Goal: Information Seeking & Learning: Find specific fact

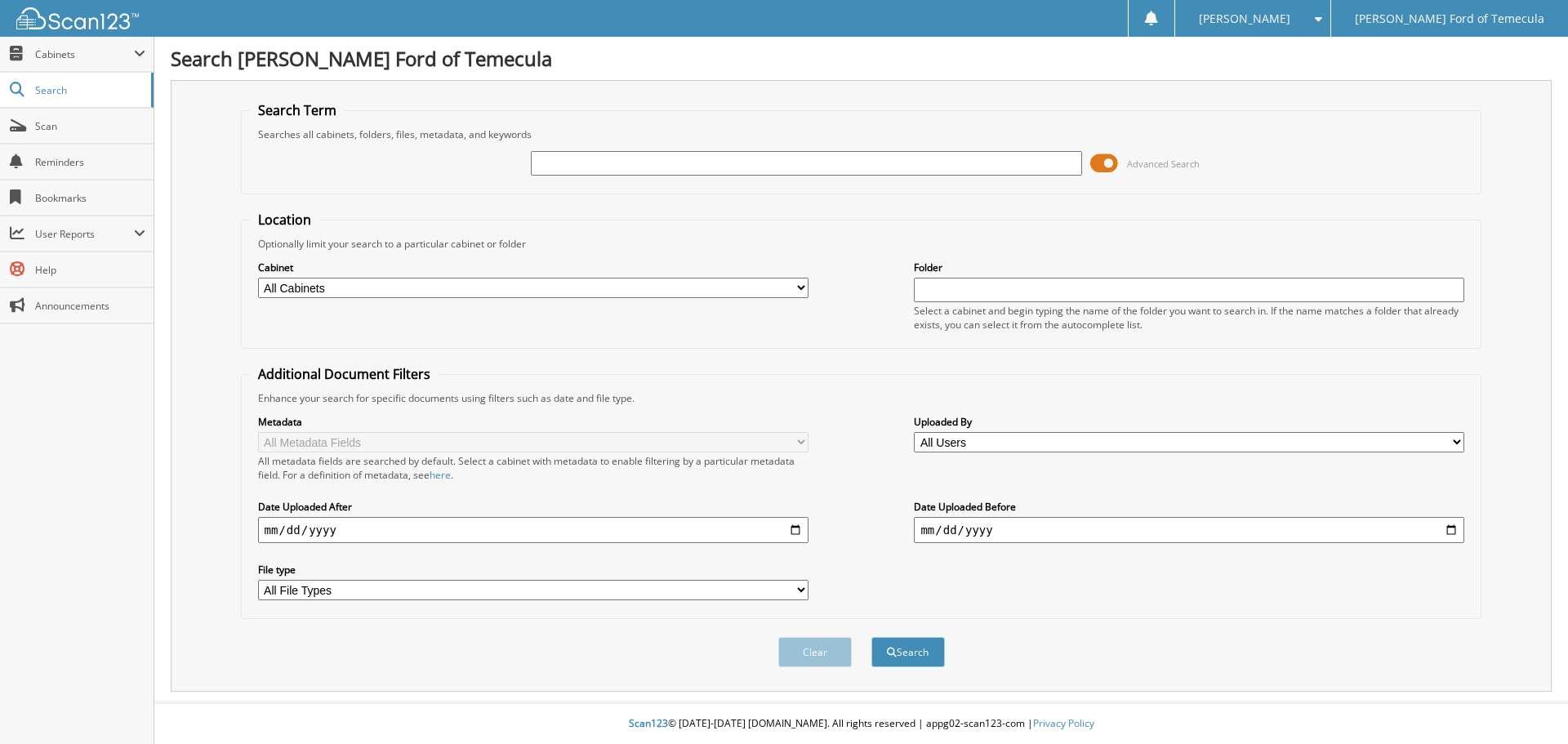
click at [1104, 162] on span at bounding box center [1104, 163] width 28 height 24
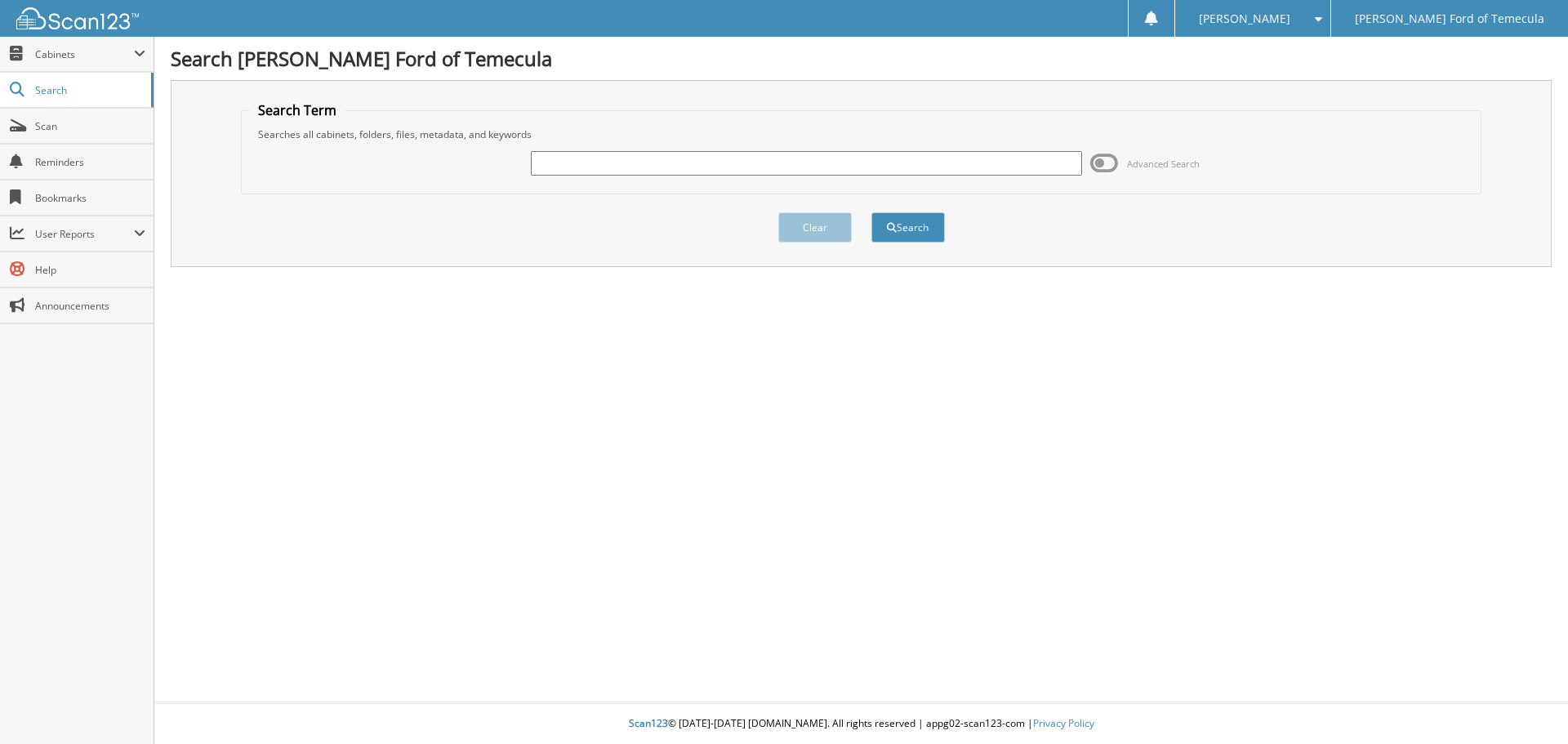
click at [606, 170] on input "text" at bounding box center [806, 163] width 550 height 24
type input "3298751"
click at [872, 212] on button "Search" at bounding box center [908, 227] width 74 height 30
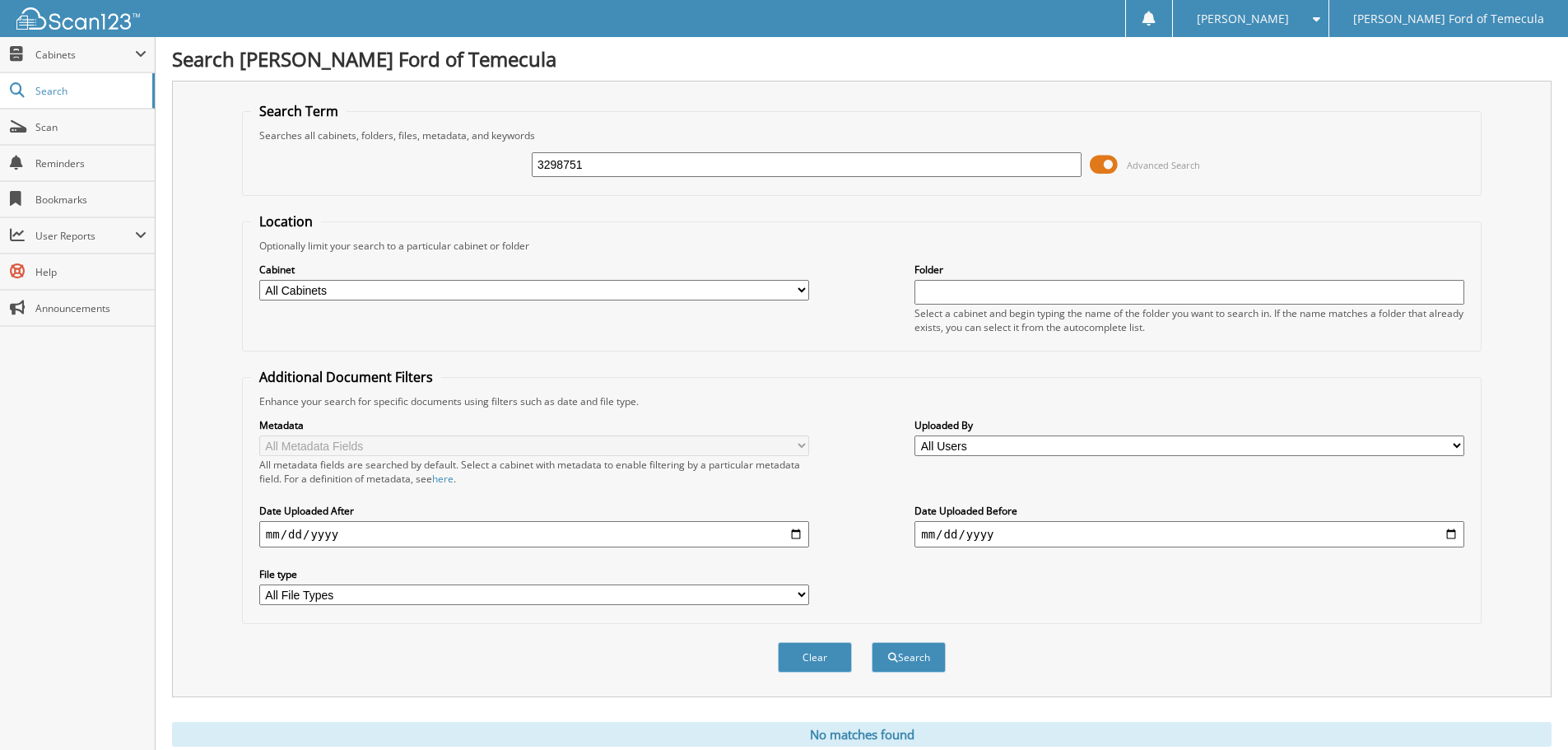
scroll to position [55, 0]
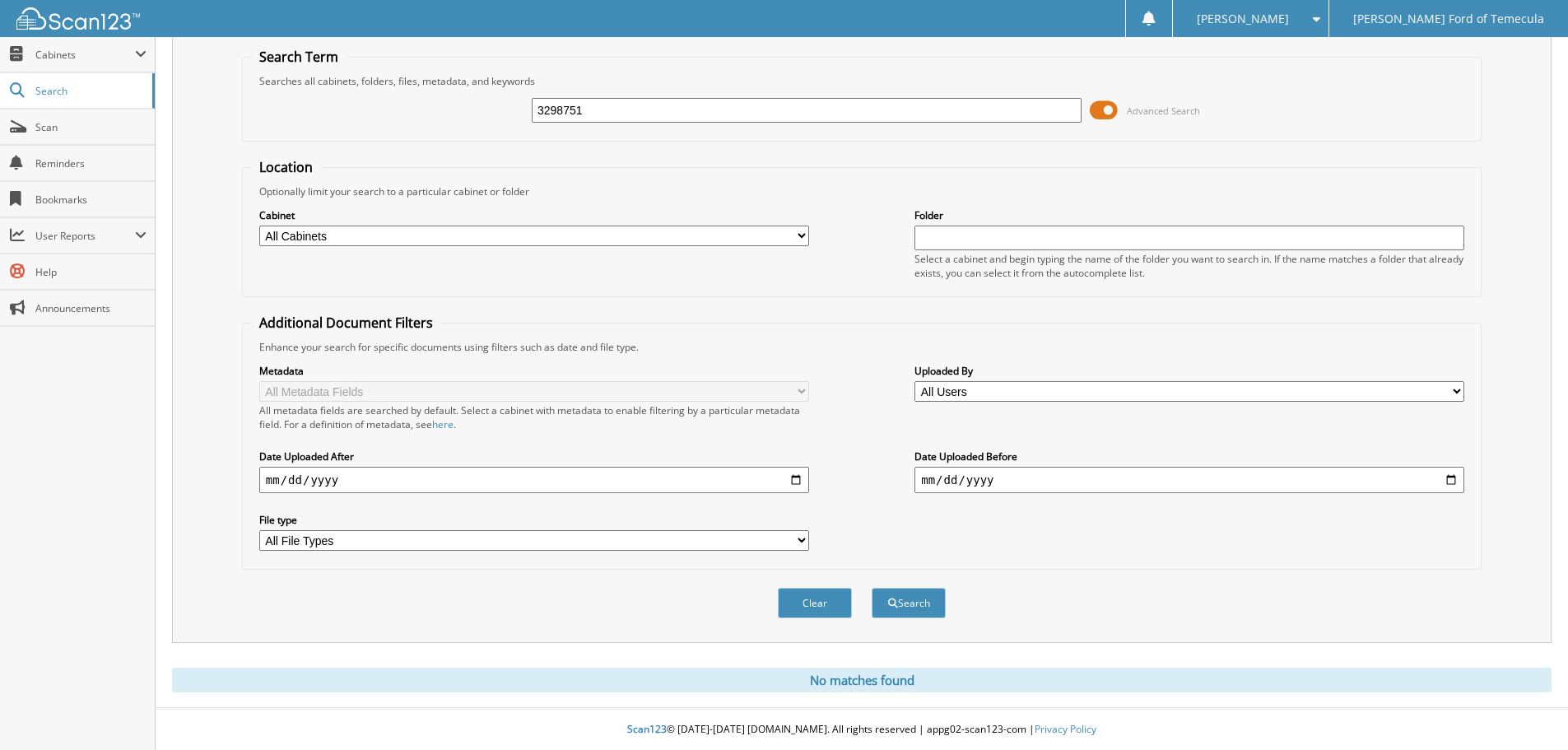
click at [686, 115] on input "3298751" at bounding box center [806, 110] width 550 height 25
click at [872, 588] on button "Search" at bounding box center [909, 603] width 75 height 30
